Goal: Transaction & Acquisition: Purchase product/service

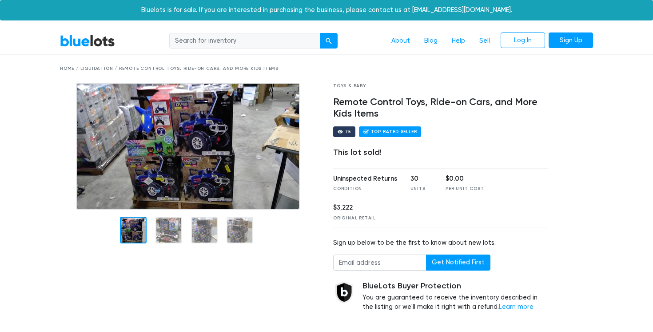
click at [259, 40] on input "search" at bounding box center [244, 41] width 151 height 16
type input "traxxas"
click at [320, 33] on button "submit" at bounding box center [329, 41] width 18 height 16
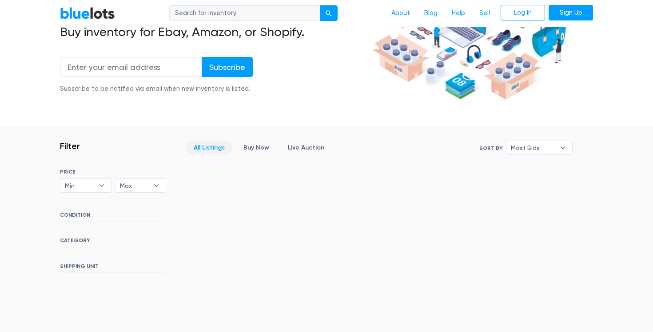
scroll to position [138, 0]
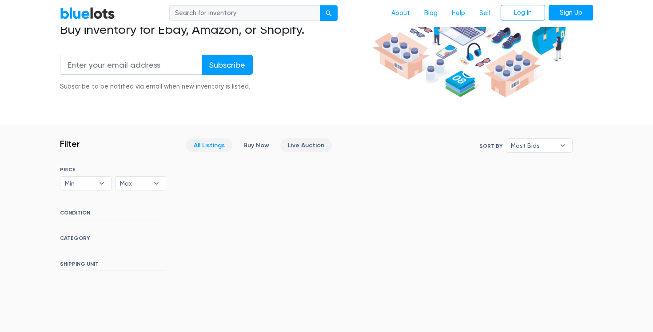
click at [308, 141] on link "Live Auction" at bounding box center [306, 145] width 52 height 14
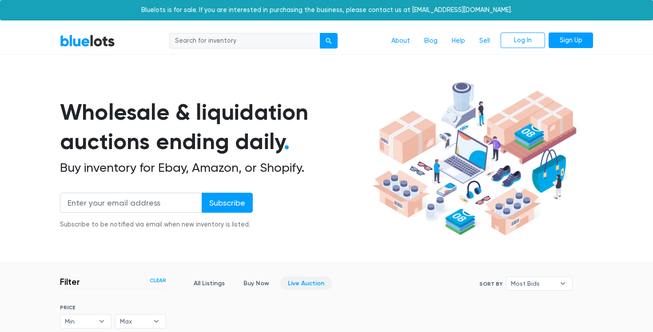
scroll to position [239, 0]
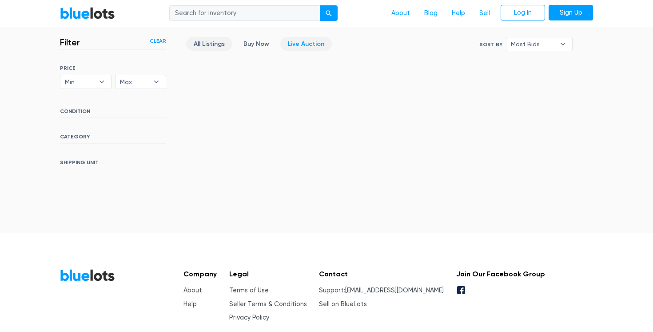
click at [202, 44] on link "All Listings" at bounding box center [209, 44] width 46 height 14
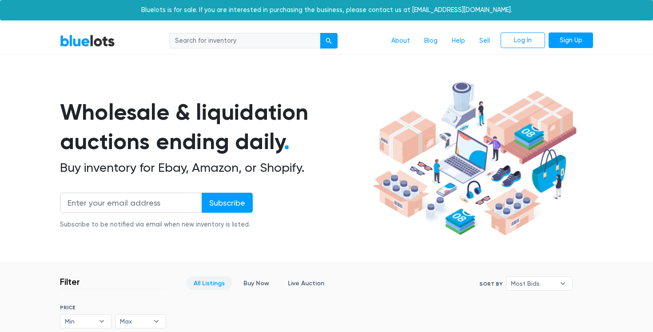
click at [222, 44] on input "search" at bounding box center [244, 41] width 151 height 16
type input "RC Car"
click at [320, 33] on button "submit" at bounding box center [329, 41] width 18 height 16
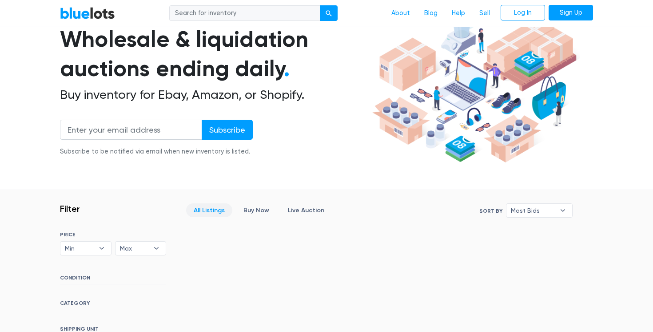
scroll to position [53, 0]
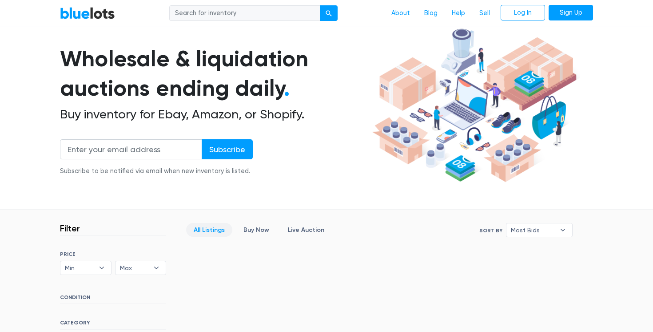
click at [556, 224] on b "▾" at bounding box center [563, 229] width 19 height 13
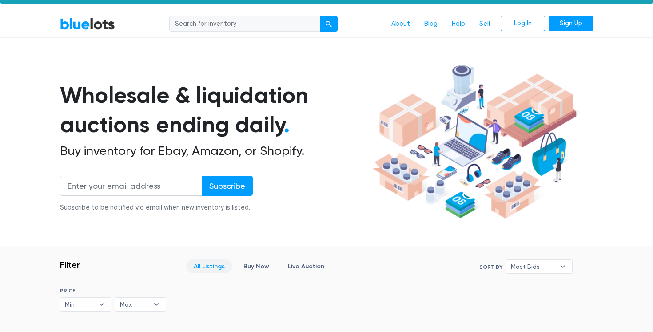
scroll to position [16, 0]
